Goal: Task Accomplishment & Management: Use online tool/utility

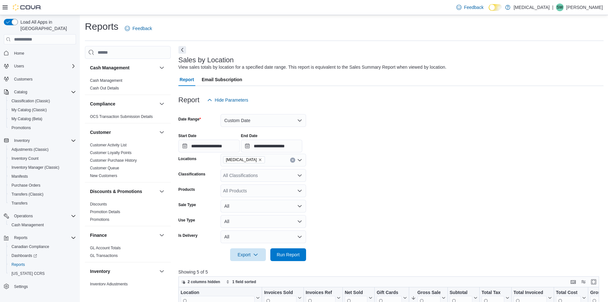
scroll to position [96, 0]
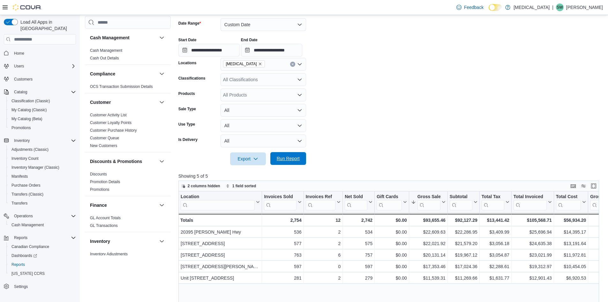
click at [294, 159] on span "Run Report" at bounding box center [288, 158] width 23 height 6
click at [300, 163] on span "Run Report" at bounding box center [288, 158] width 28 height 13
click at [284, 155] on span "Run Report" at bounding box center [288, 158] width 28 height 13
click at [289, 154] on span "Run Report" at bounding box center [288, 158] width 28 height 13
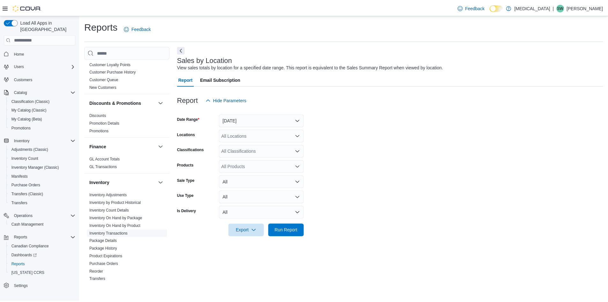
scroll to position [128, 0]
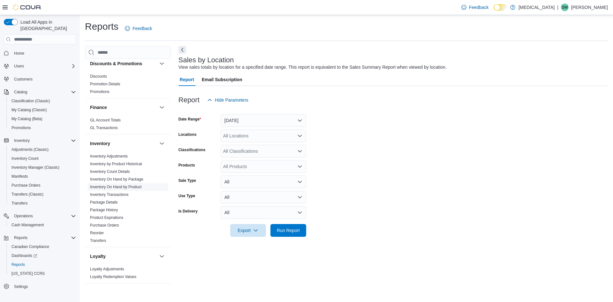
click at [110, 187] on link "Inventory On Hand by Product" at bounding box center [115, 186] width 51 height 4
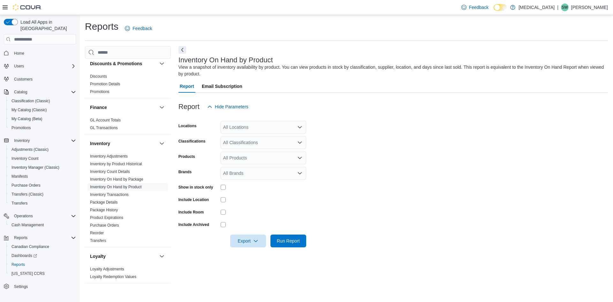
click at [256, 128] on div "All Locations" at bounding box center [263, 127] width 86 height 13
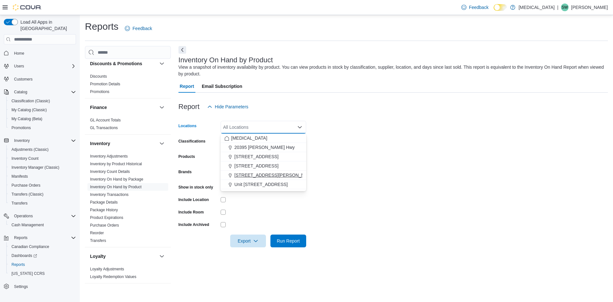
click at [258, 171] on button "[STREET_ADDRESS][PERSON_NAME]" at bounding box center [263, 174] width 86 height 9
click at [338, 161] on form "Locations 999 Denman Street Combo box. Selected. 999 Denman Street. Press Backs…" at bounding box center [392, 180] width 429 height 134
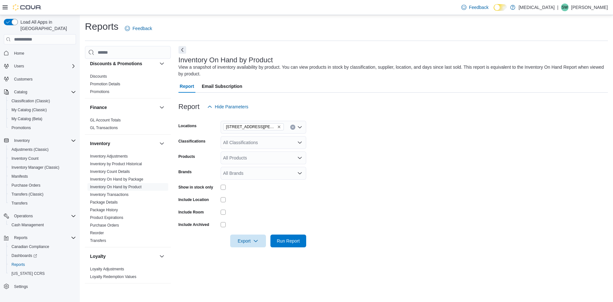
click at [265, 143] on div "All Classifications" at bounding box center [263, 142] width 86 height 13
click at [260, 161] on div "Flower" at bounding box center [263, 162] width 78 height 6
click at [351, 169] on form "Locations 999 Denman Street Classifications Flower Products All Products Brands…" at bounding box center [392, 180] width 429 height 134
click at [291, 243] on span "Run Report" at bounding box center [288, 240] width 23 height 6
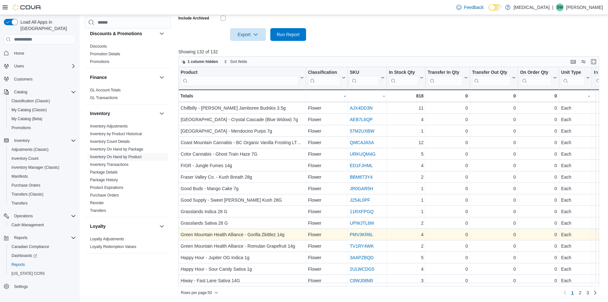
scroll to position [207, 0]
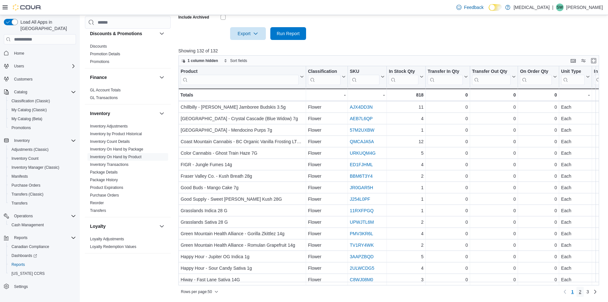
click at [581, 295] on span "2" at bounding box center [580, 291] width 3 height 10
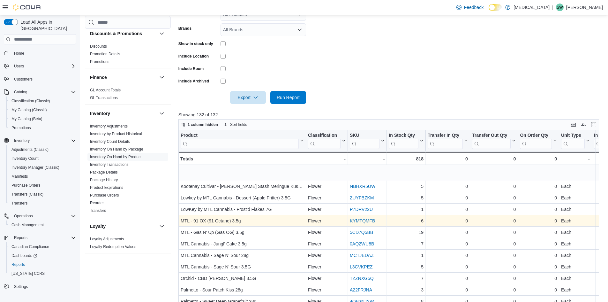
scroll to position [64, 0]
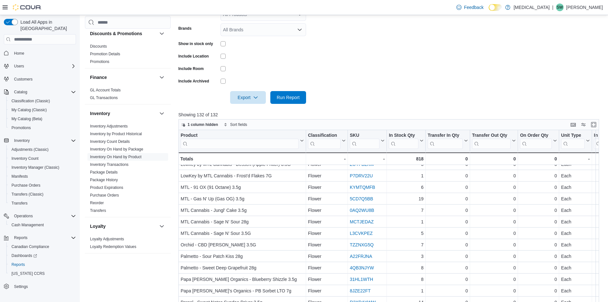
click at [376, 89] on div at bounding box center [390, 88] width 425 height 5
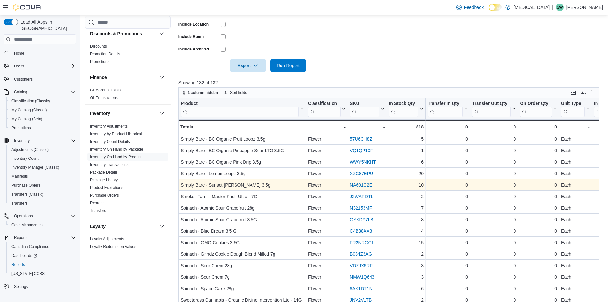
scroll to position [207, 0]
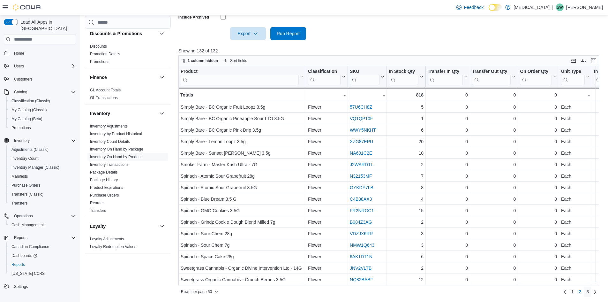
click at [589, 290] on span "3" at bounding box center [587, 291] width 3 height 6
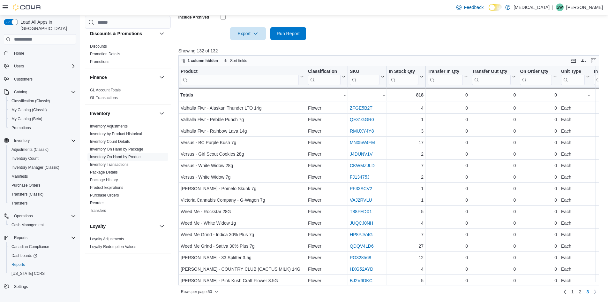
scroll to position [187, 0]
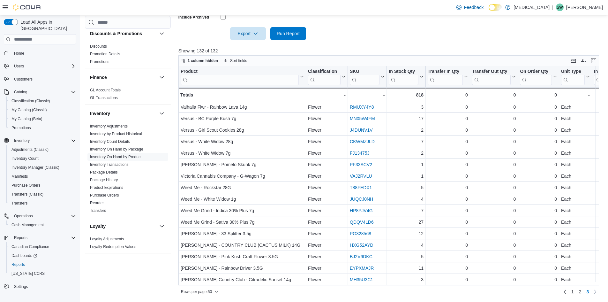
click at [369, 23] on div at bounding box center [390, 24] width 425 height 5
click at [377, 54] on div at bounding box center [390, 54] width 425 height 1
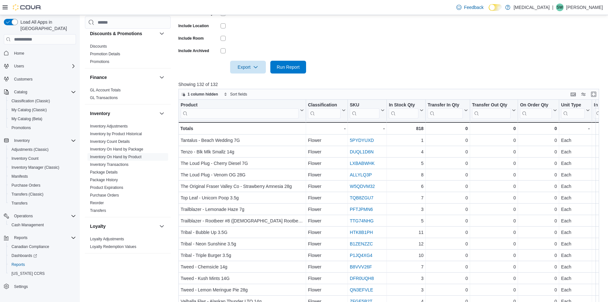
scroll to position [143, 0]
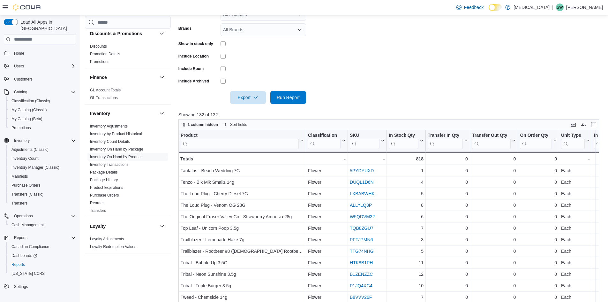
click at [363, 55] on form "Locations 999 Denman Street Classifications Flower Products All Products Brands…" at bounding box center [390, 37] width 425 height 134
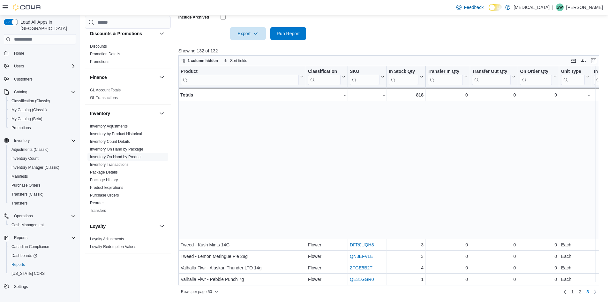
scroll to position [160, 0]
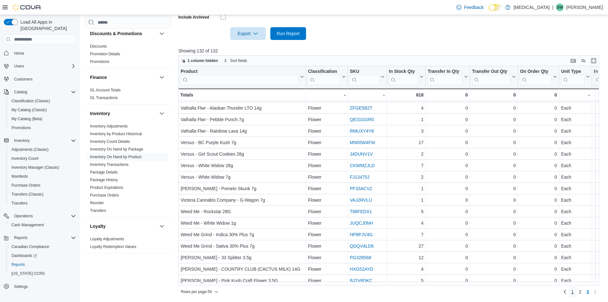
click at [574, 291] on span "1" at bounding box center [572, 291] width 3 height 6
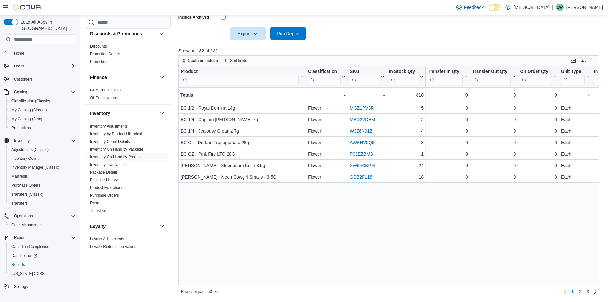
scroll to position [0, 0]
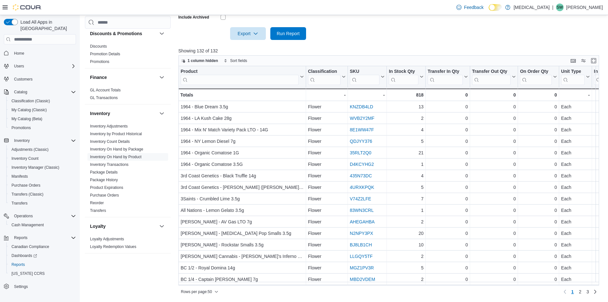
click at [375, 42] on div at bounding box center [390, 44] width 425 height 8
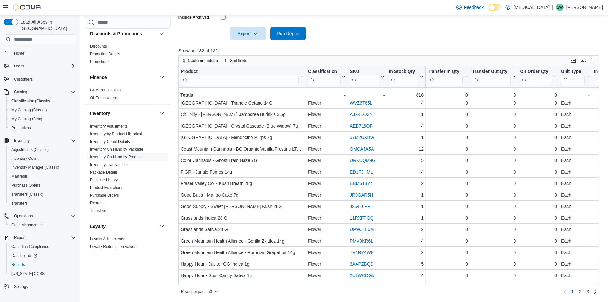
scroll to position [393, 0]
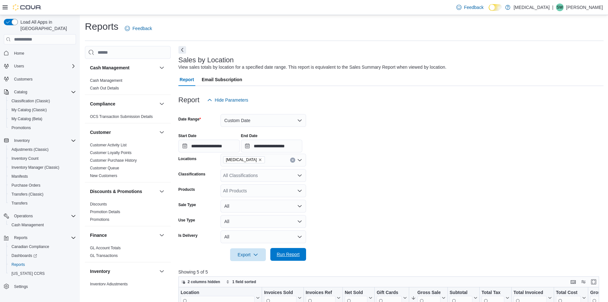
scroll to position [96, 0]
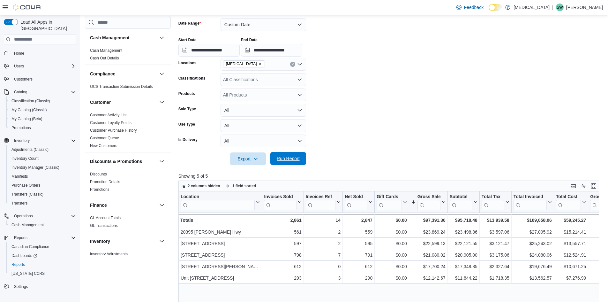
click at [292, 158] on span "Run Report" at bounding box center [288, 158] width 23 height 6
